Goal: Information Seeking & Learning: Learn about a topic

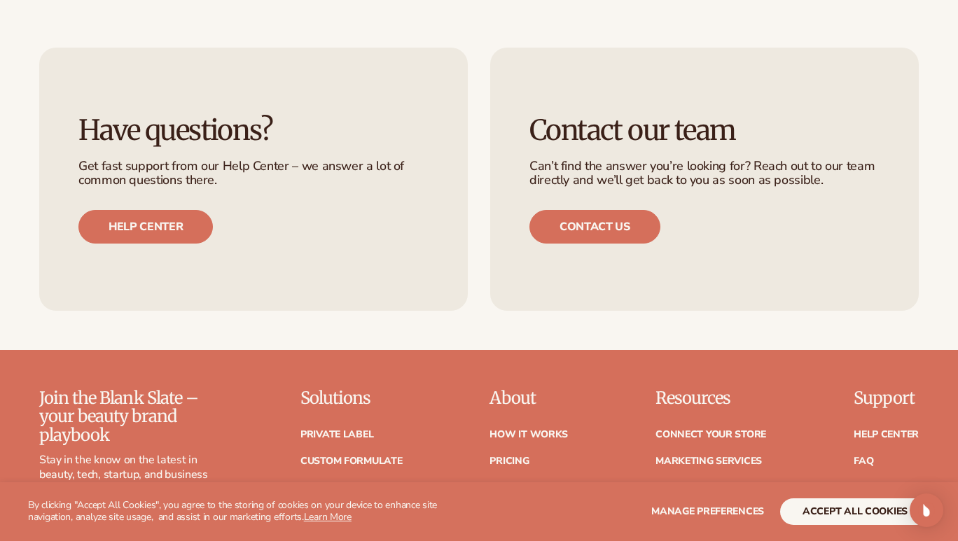
scroll to position [6552, 0]
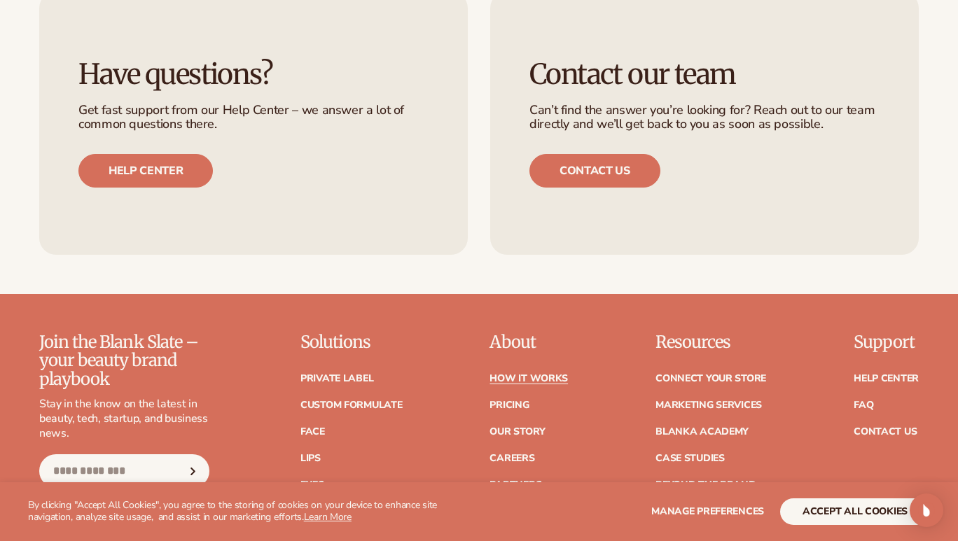
click at [514, 374] on link "How It Works" at bounding box center [528, 379] width 78 height 10
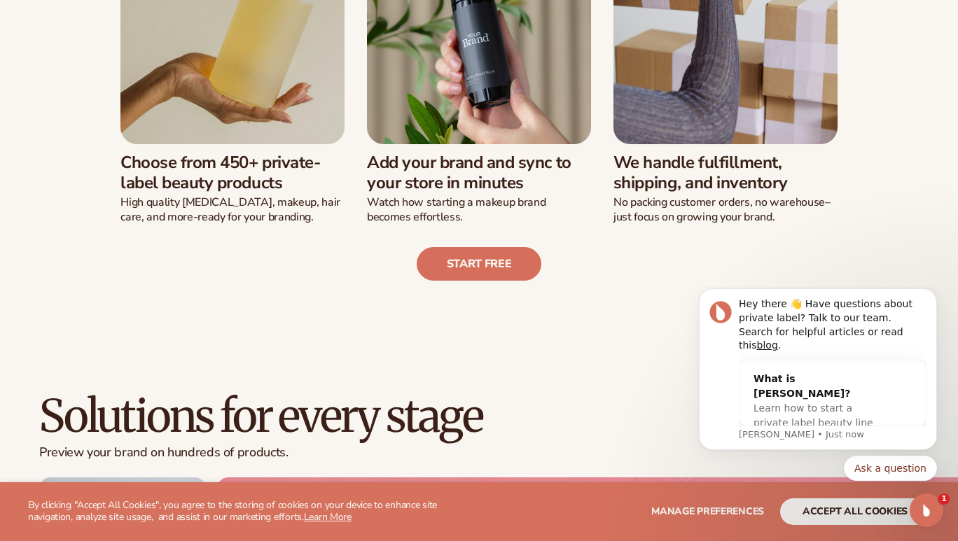
scroll to position [503, 0]
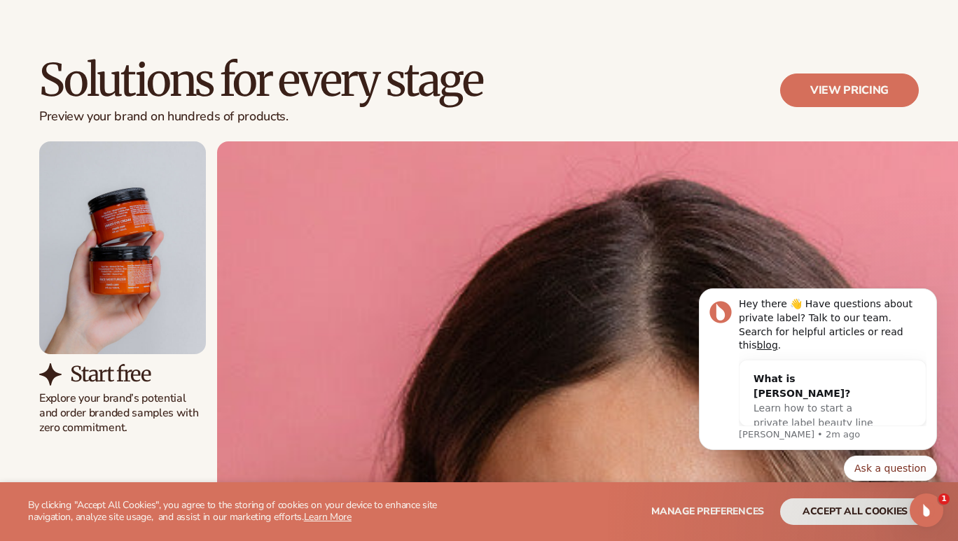
scroll to position [839, 0]
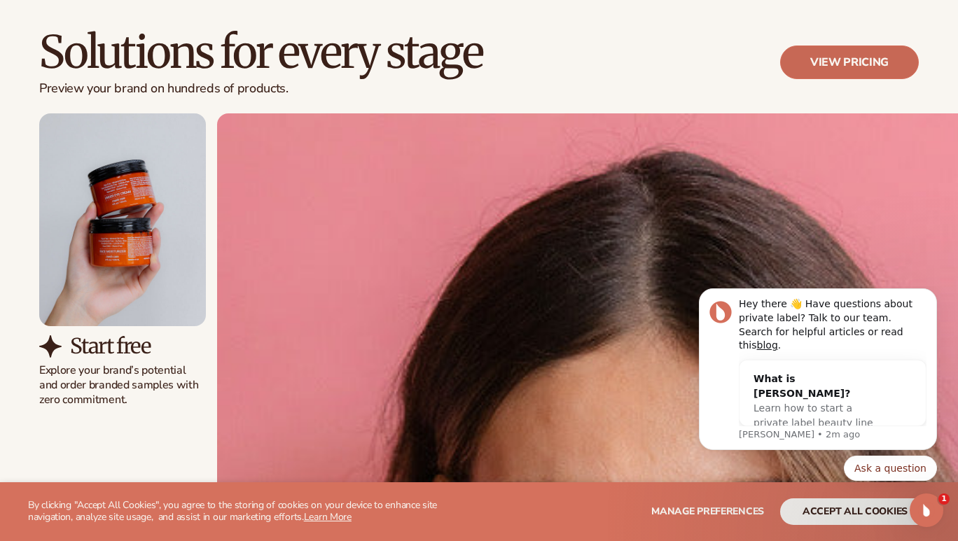
click at [808, 59] on link "View pricing" at bounding box center [849, 62] width 139 height 34
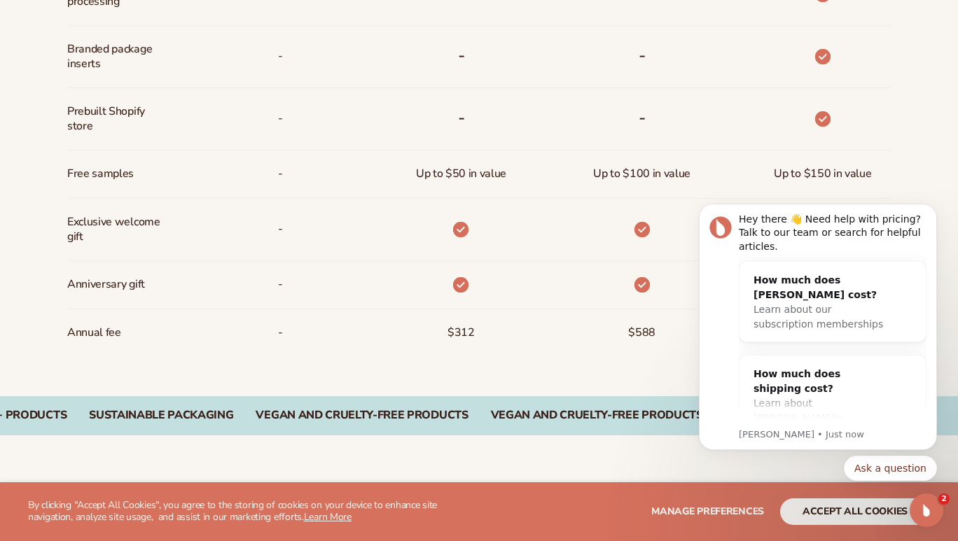
scroll to position [1075, 0]
